Goal: Register for event/course

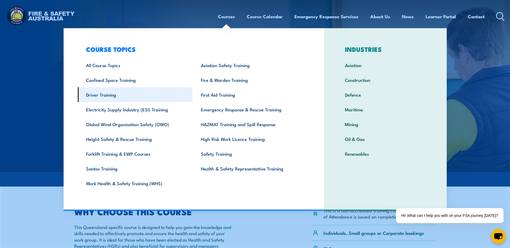
click at [104, 95] on link "Driver Training" at bounding box center [135, 94] width 115 height 15
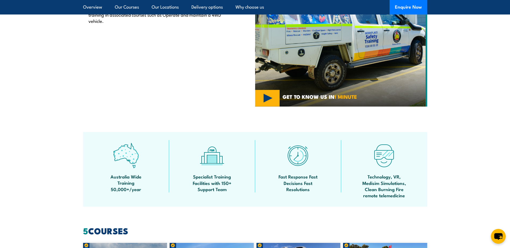
scroll to position [188, 0]
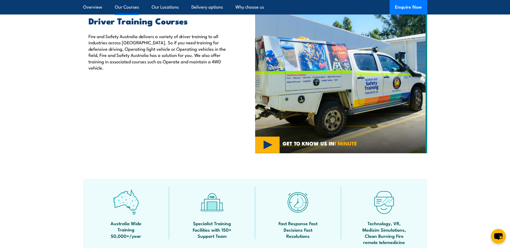
click at [132, 8] on link "Our Courses" at bounding box center [127, 7] width 24 height 14
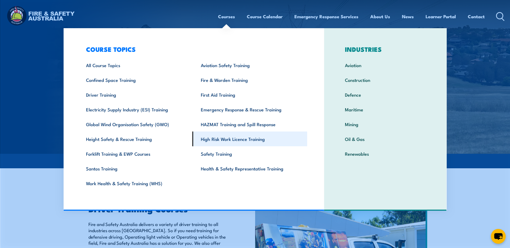
click at [251, 141] on link "High Risk Work Licence Training" at bounding box center [249, 139] width 115 height 15
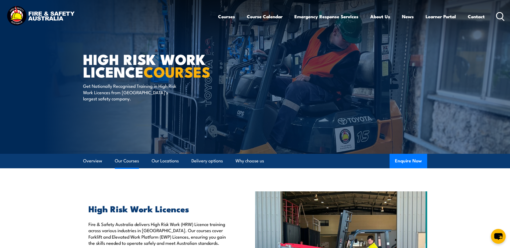
click at [123, 162] on link "Our Courses" at bounding box center [127, 161] width 24 height 14
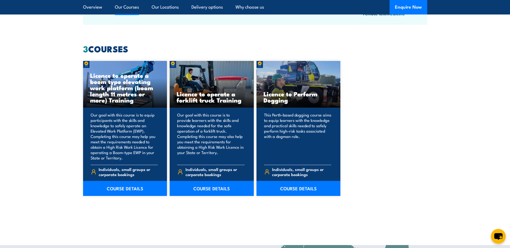
scroll to position [408, 0]
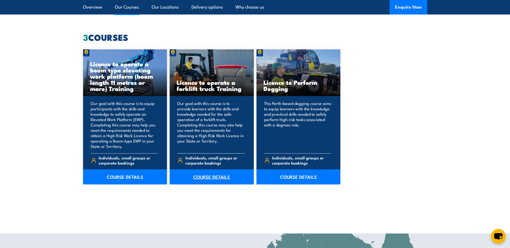
click at [206, 179] on link "COURSE DETAILS" at bounding box center [212, 177] width 84 height 15
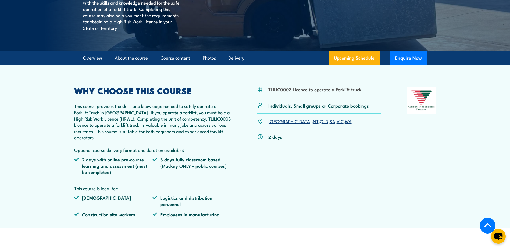
scroll to position [134, 0]
